Goal: Information Seeking & Learning: Learn about a topic

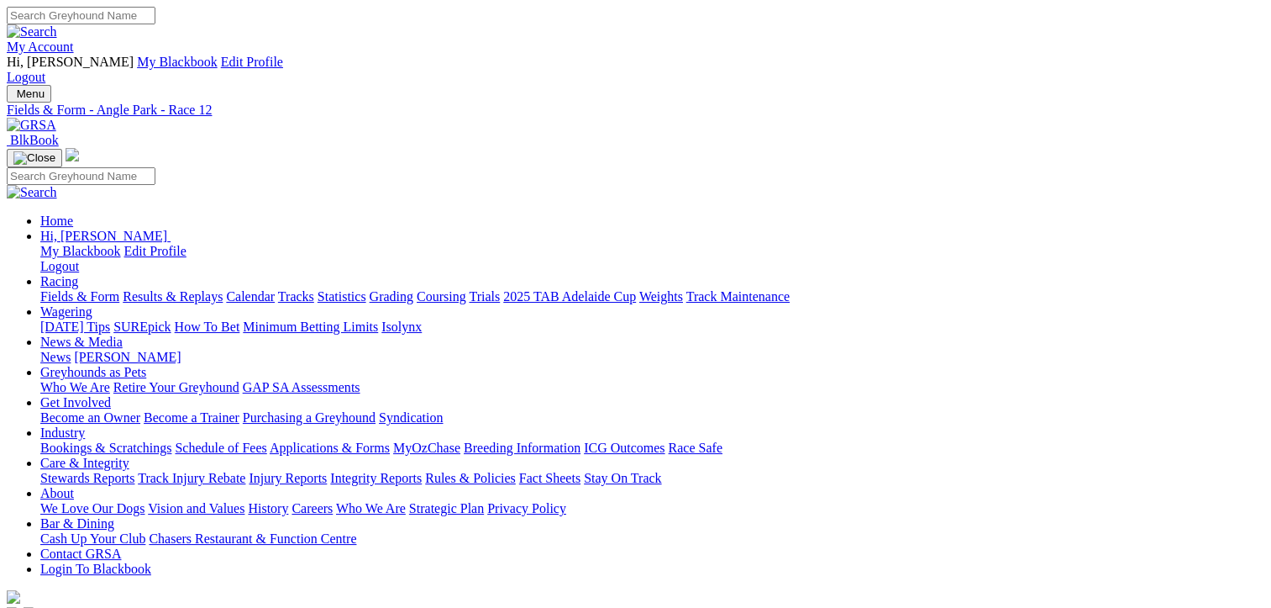
click at [75, 289] on link "Fields & Form" at bounding box center [79, 296] width 79 height 14
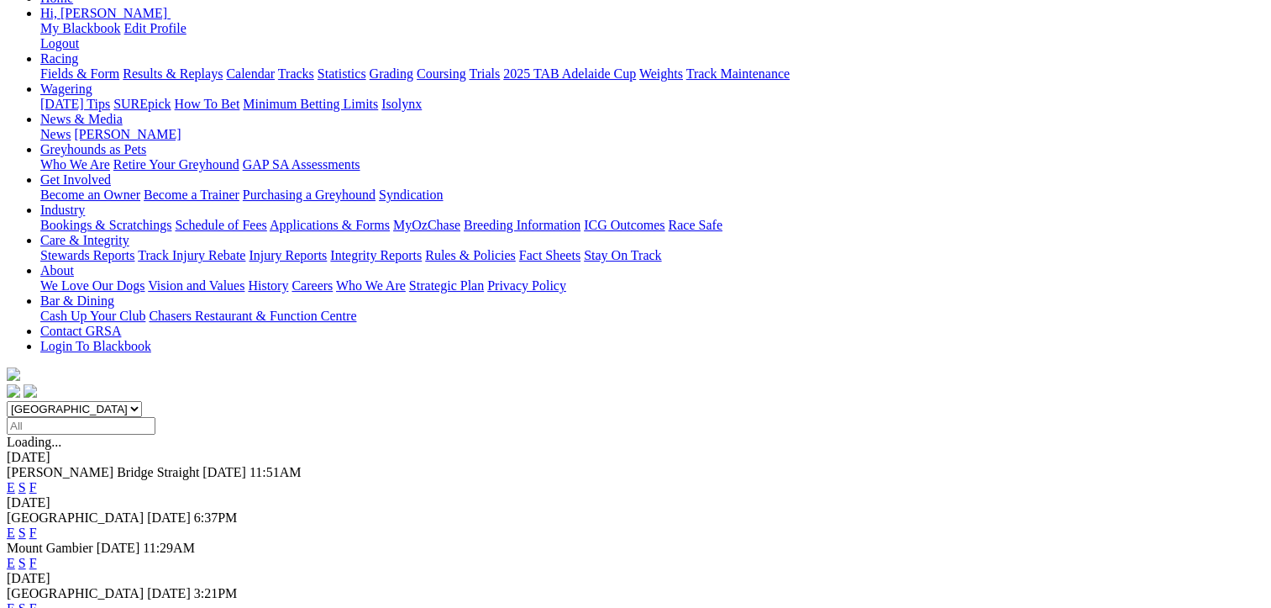
scroll to position [252, 0]
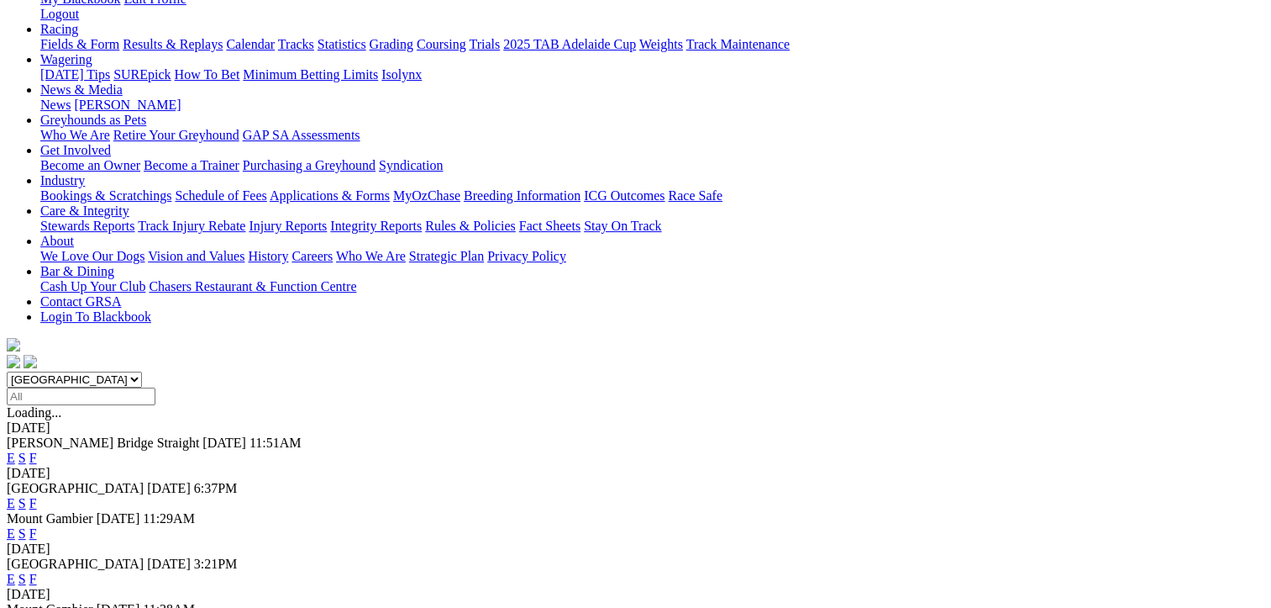
click at [37, 571] on link "F" at bounding box center [33, 578] width 8 height 14
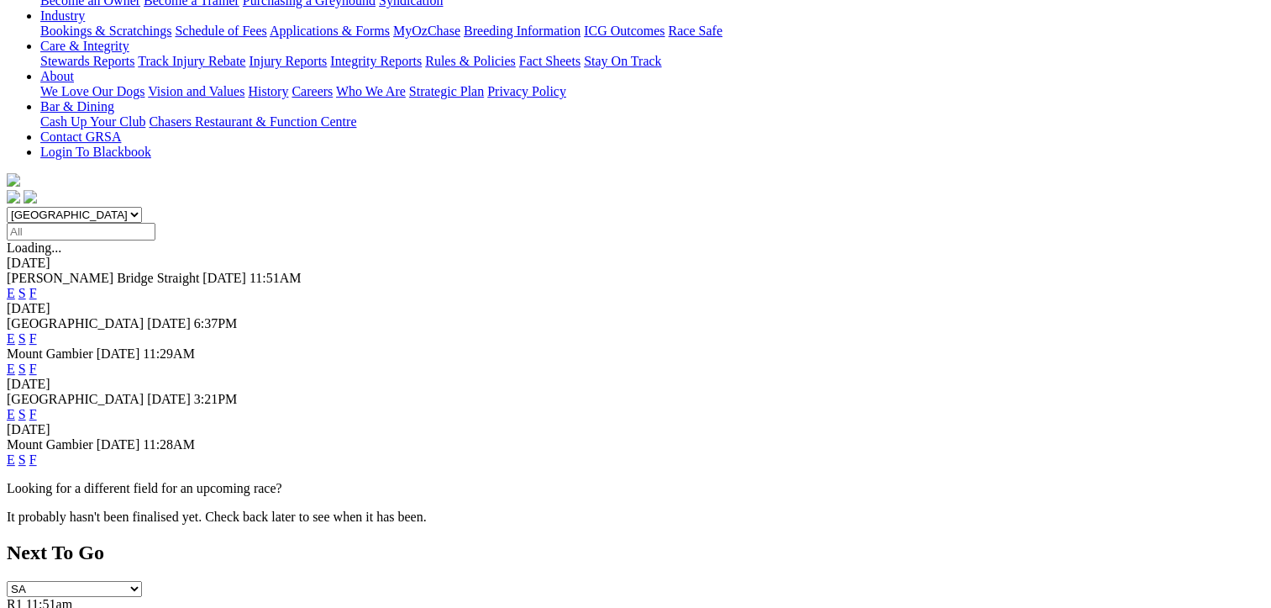
scroll to position [420, 0]
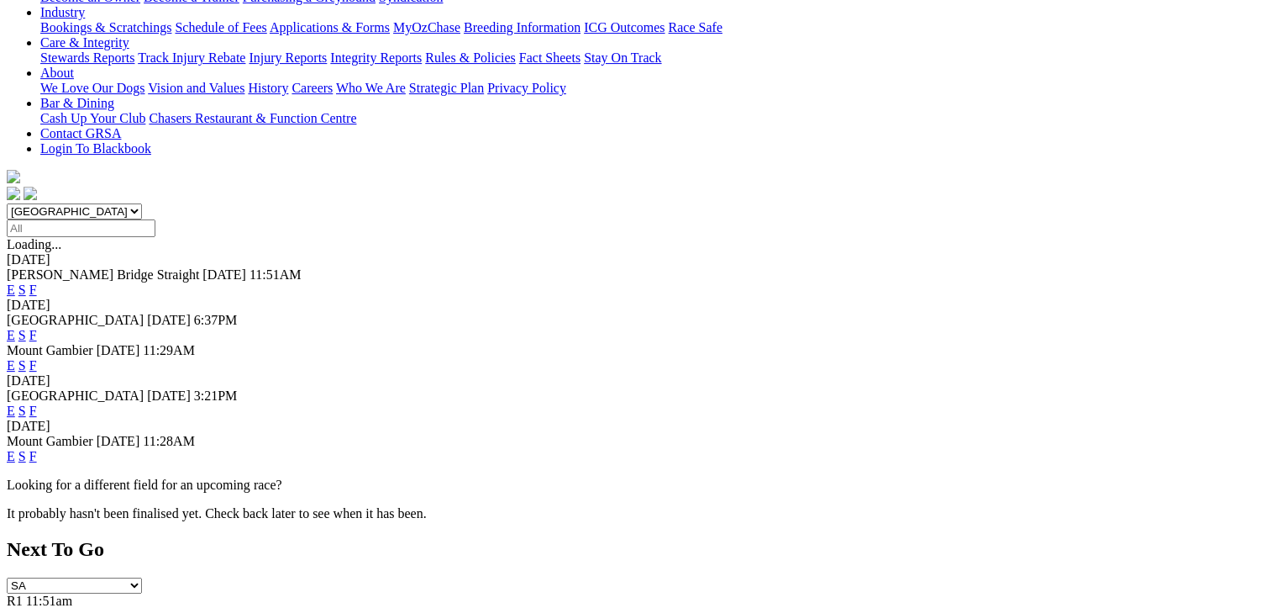
click at [37, 449] on link "F" at bounding box center [33, 456] width 8 height 14
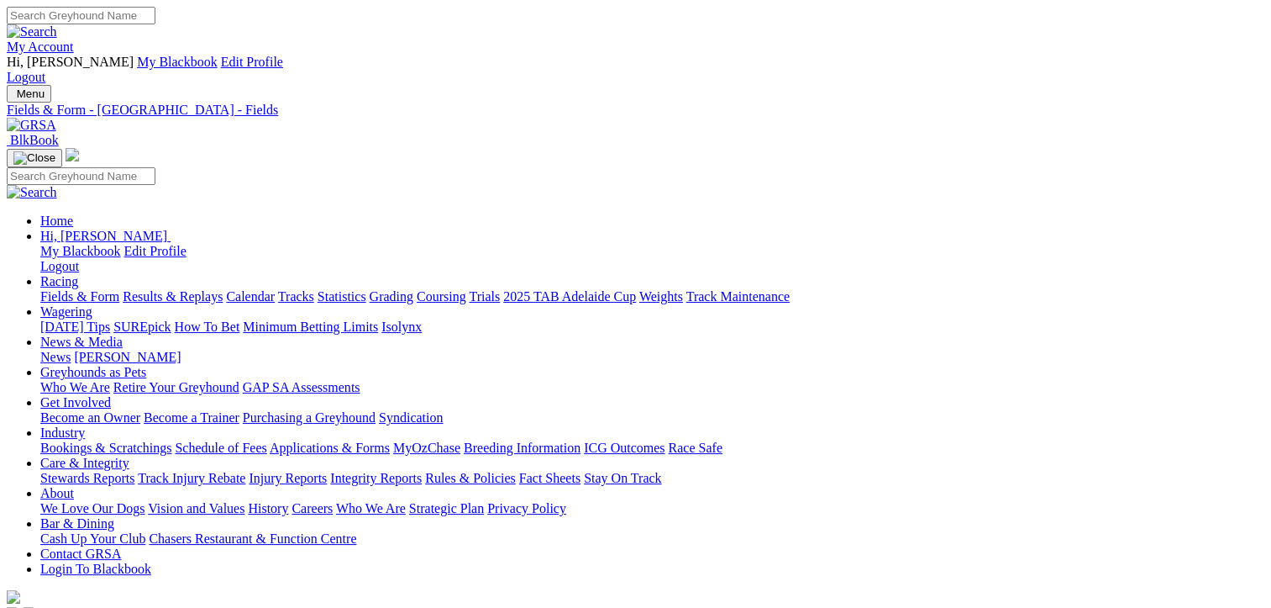
click at [205, 289] on link "Results & Replays" at bounding box center [173, 296] width 100 height 14
